Goal: Task Accomplishment & Management: Use online tool/utility

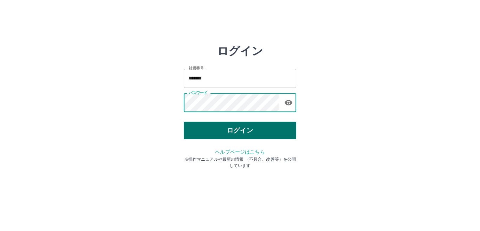
click at [232, 136] on button "ログイン" at bounding box center [240, 130] width 112 height 18
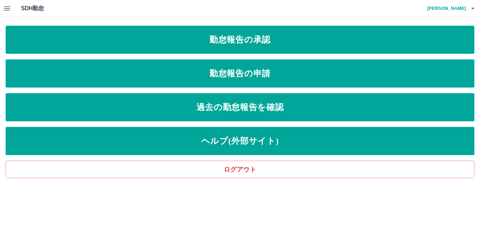
click at [5, 9] on icon "button" at bounding box center [7, 8] width 6 height 4
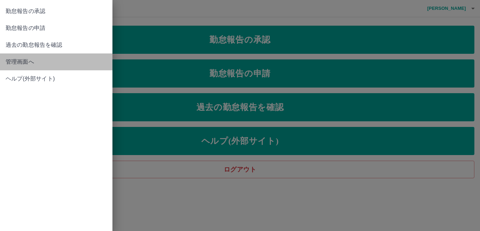
click at [17, 60] on span "管理画面へ" at bounding box center [56, 62] width 101 height 8
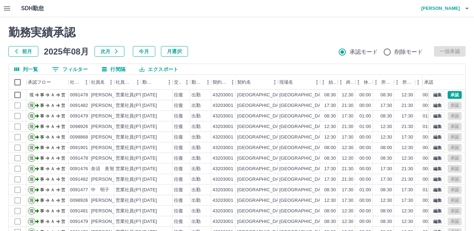
click at [81, 70] on button "0 フィルター" at bounding box center [69, 69] width 47 height 11
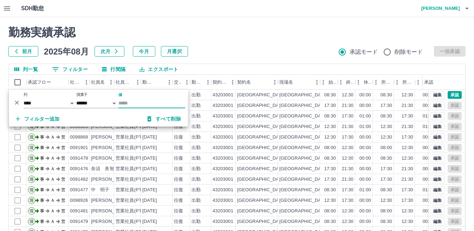
click at [140, 101] on input "値" at bounding box center [151, 103] width 67 height 10
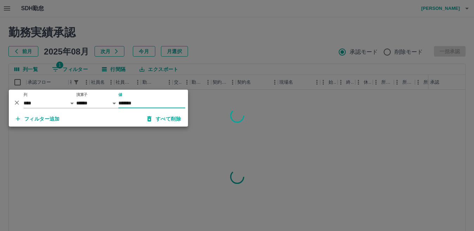
type input "*******"
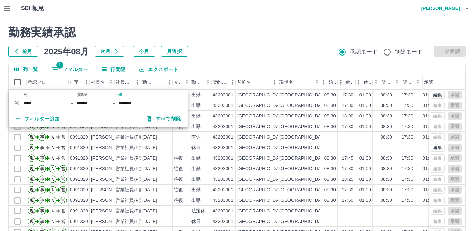
drag, startPoint x: 229, startPoint y: 21, endPoint x: 228, endPoint y: 28, distance: 6.8
click at [230, 21] on div "勤務実績承認 前月 2025年08月 次月 今月 月選択 承認モード 削除モード 一括承認 列一覧 1 フィルター 行間隔 エクスポート 承認フロー 社員番号…" at bounding box center [237, 156] width 474 height 279
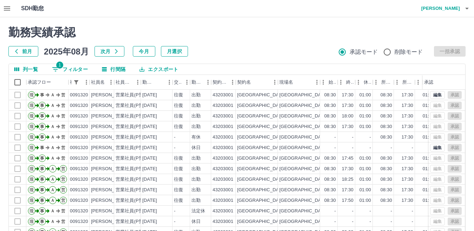
click at [157, 68] on button "エクスポート" at bounding box center [159, 69] width 50 height 11
click at [158, 82] on li "CSVダウンロード" at bounding box center [162, 83] width 57 height 13
click at [467, 9] on icon "button" at bounding box center [467, 9] width 4 height 2
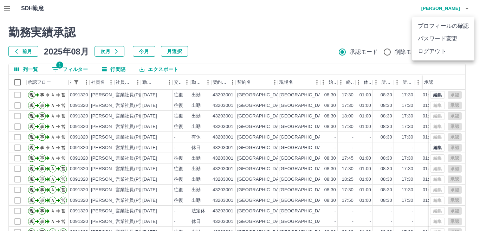
click at [432, 52] on li "ログアウト" at bounding box center [443, 51] width 62 height 13
